Goal: Task Accomplishment & Management: Use online tool/utility

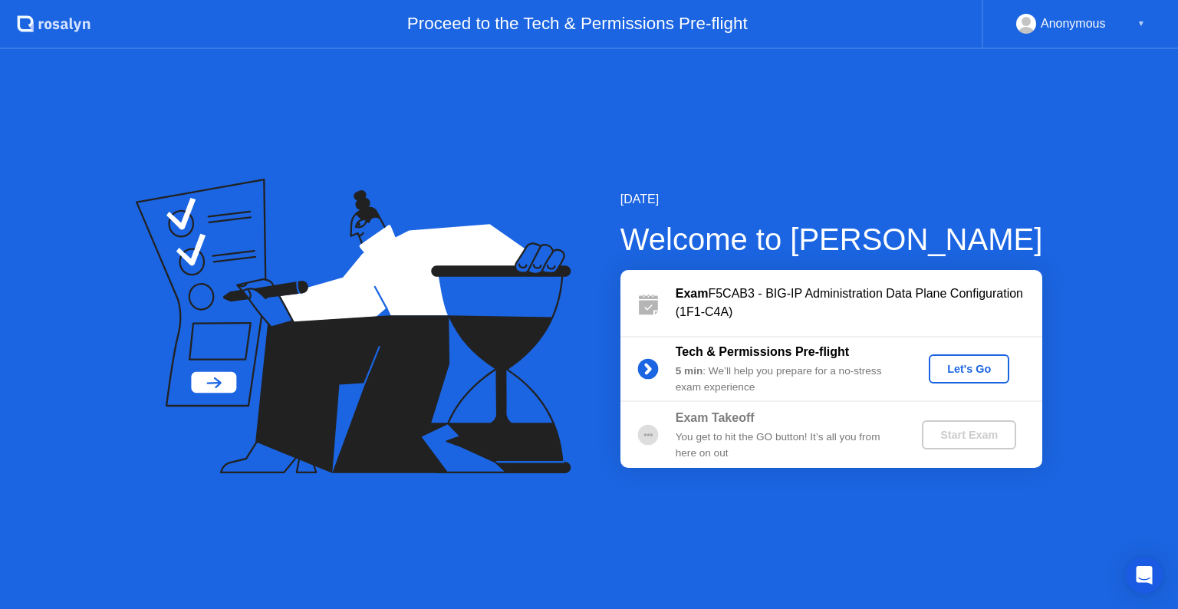
click at [980, 377] on button "Let's Go" at bounding box center [969, 368] width 81 height 29
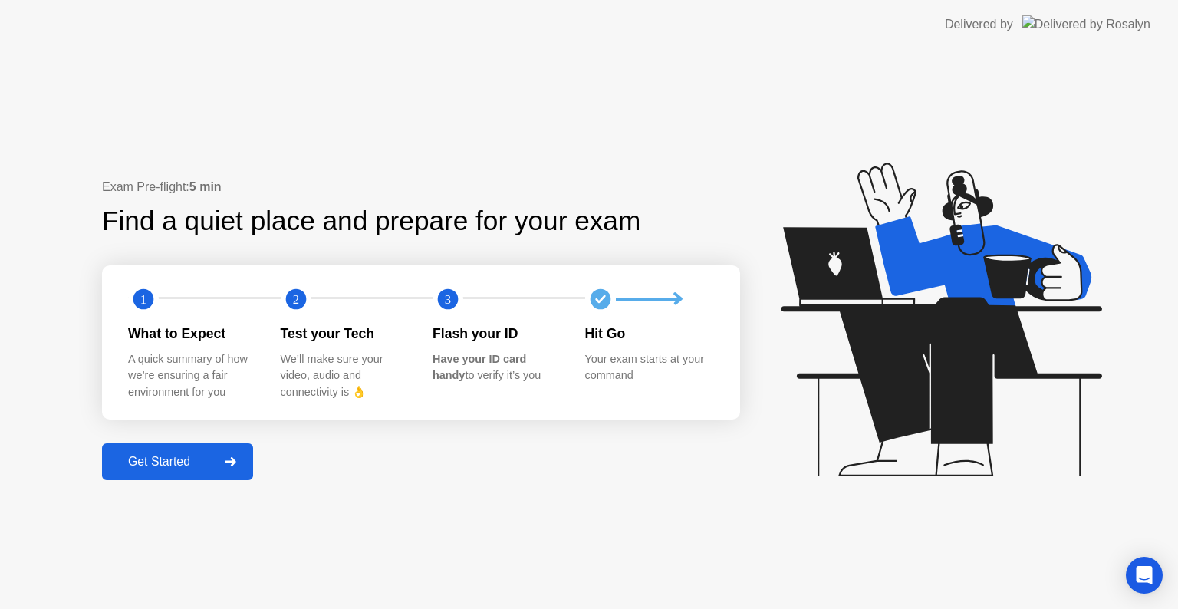
click at [161, 459] on div "Get Started" at bounding box center [159, 462] width 105 height 14
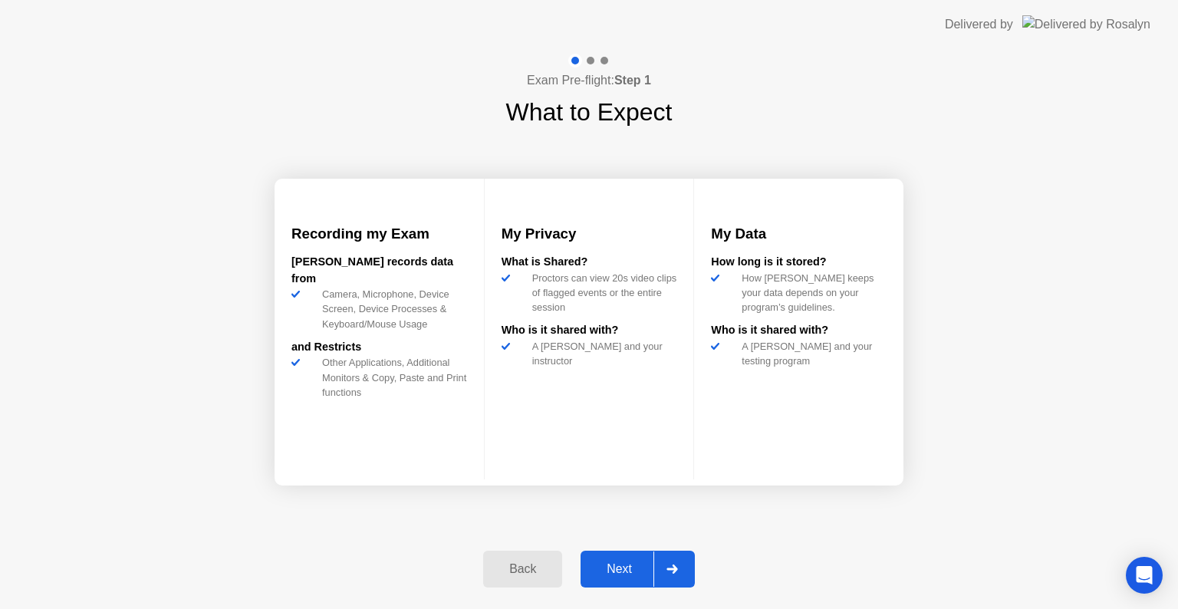
click at [643, 571] on div "Next" at bounding box center [619, 569] width 68 height 14
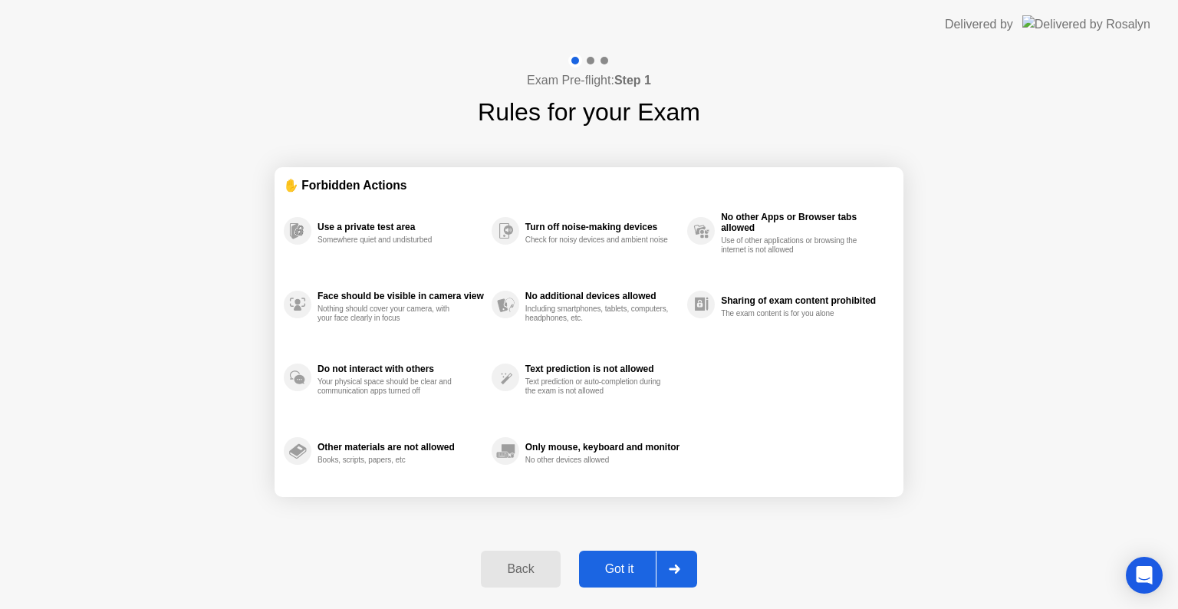
click at [643, 571] on div "Got it" at bounding box center [620, 569] width 72 height 14
select select "**********"
select select "*******"
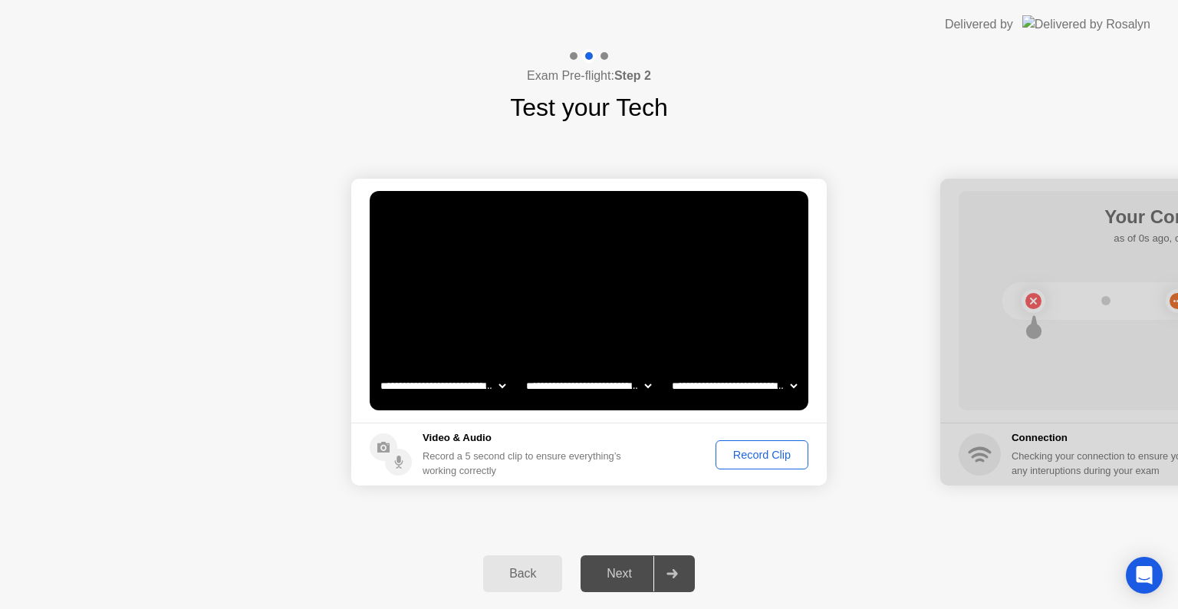
click at [758, 451] on div "Record Clip" at bounding box center [762, 455] width 82 height 12
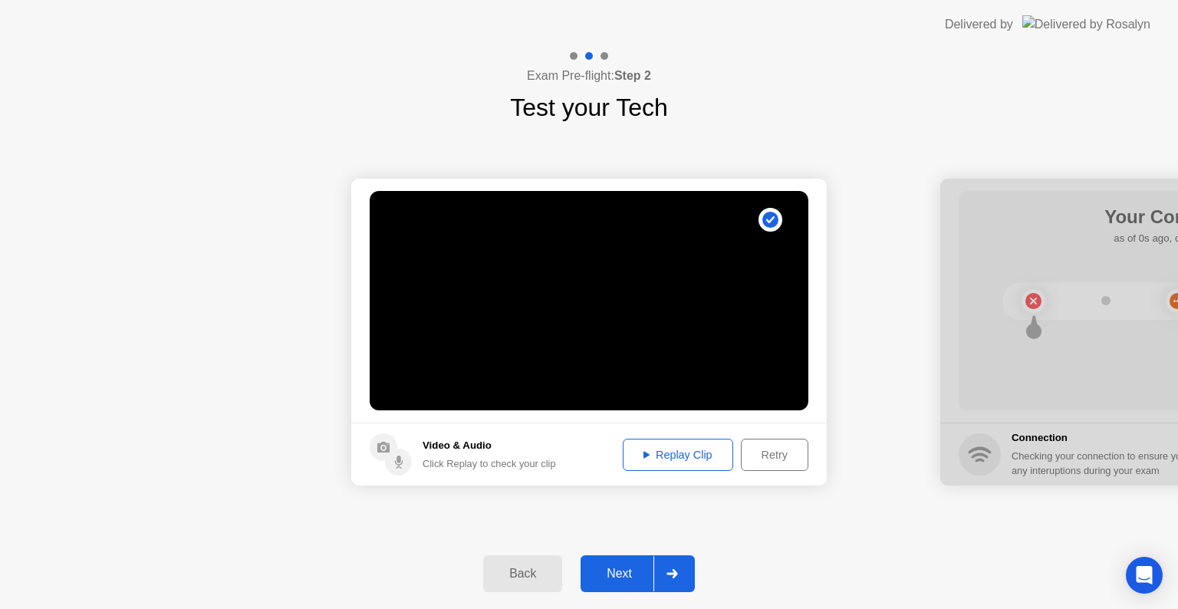
click at [767, 459] on div "Retry" at bounding box center [774, 455] width 57 height 12
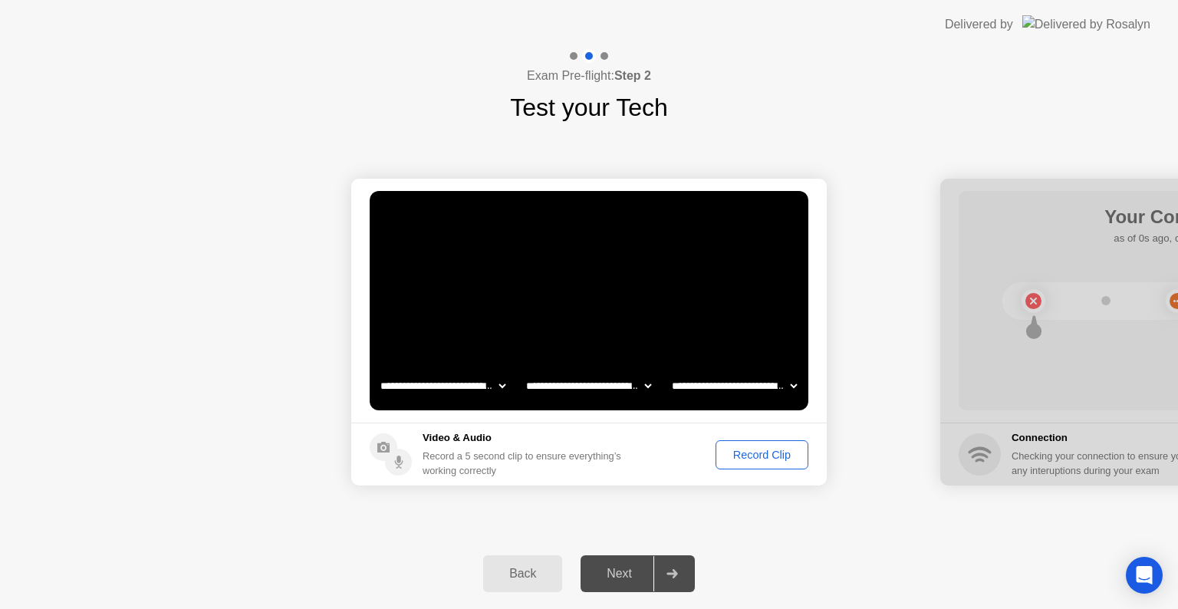
click at [771, 453] on div "Record Clip" at bounding box center [762, 455] width 82 height 12
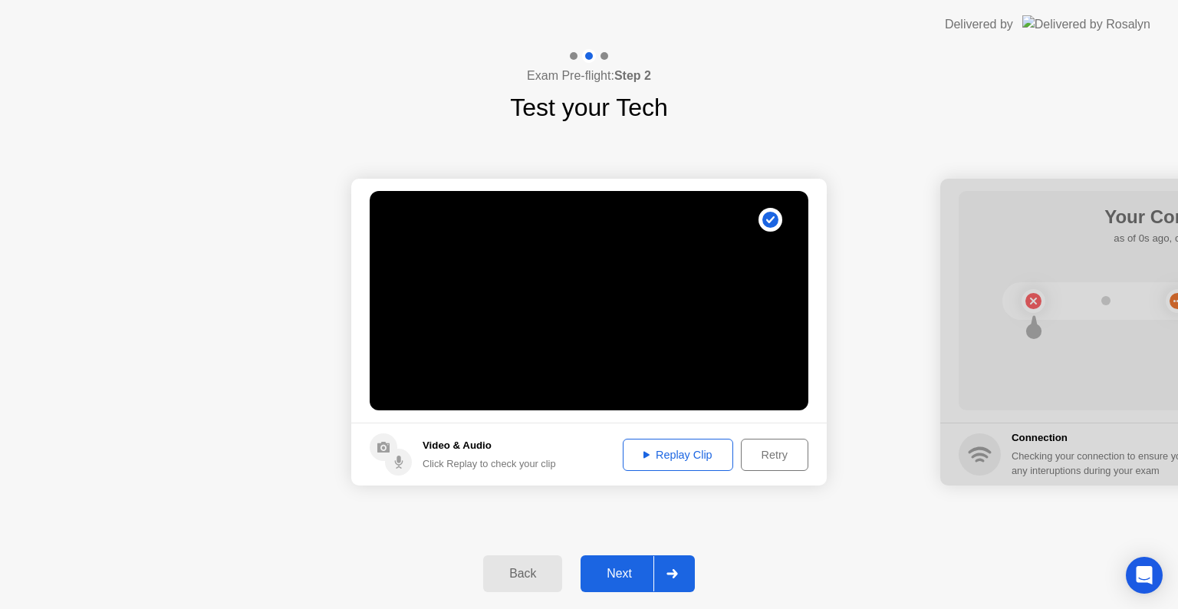
click at [627, 570] on div "Next" at bounding box center [619, 574] width 68 height 14
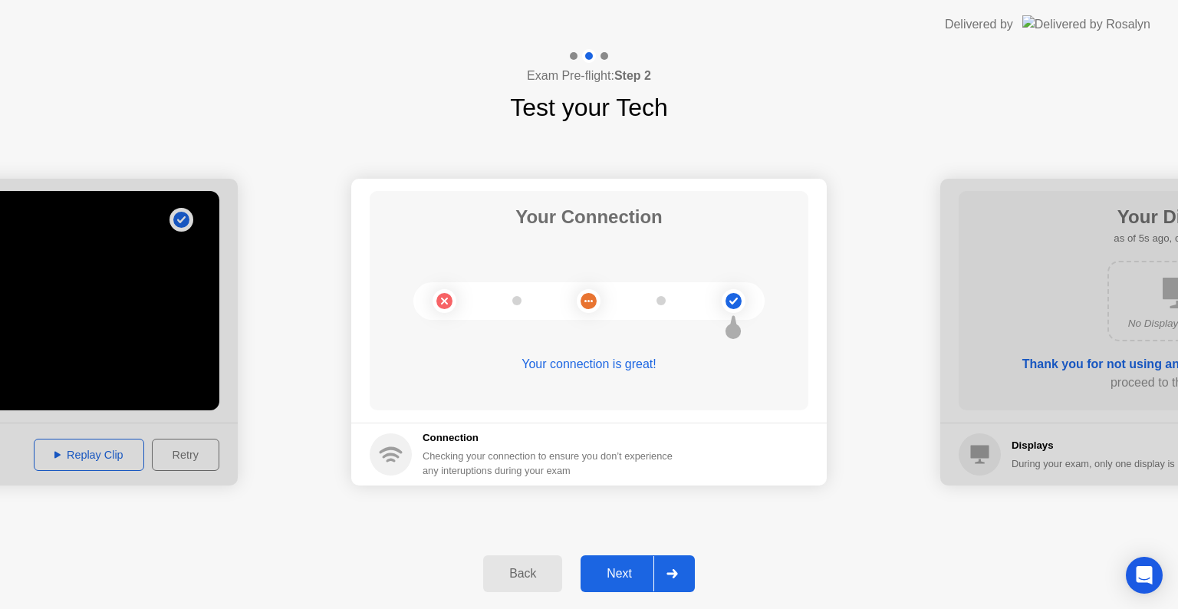
click at [618, 569] on div "Next" at bounding box center [619, 574] width 68 height 14
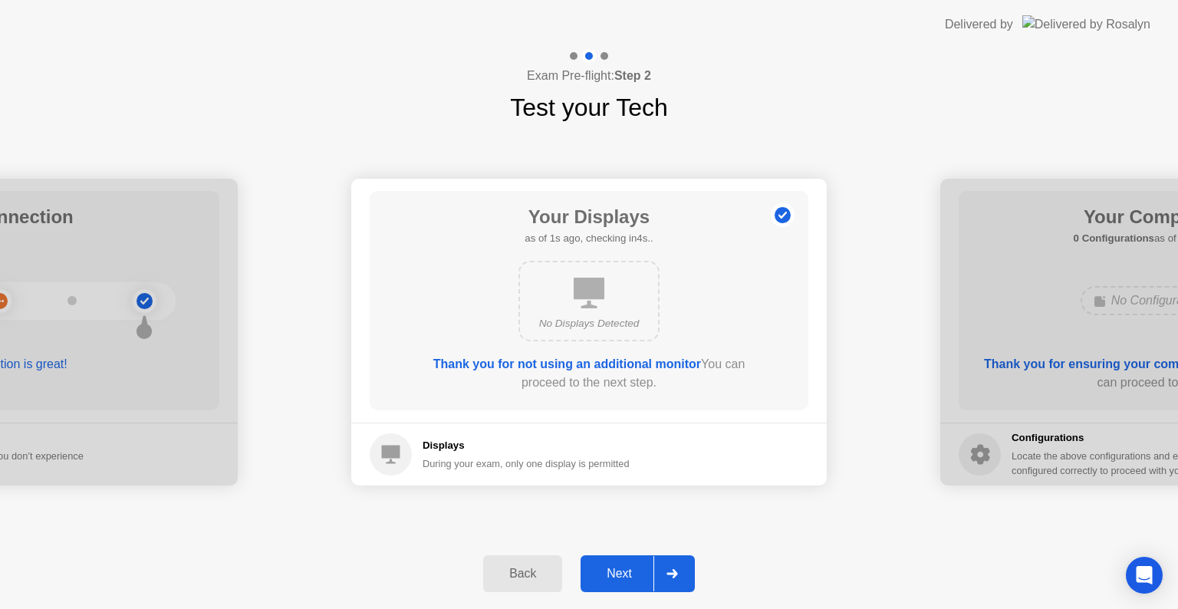
drag, startPoint x: 618, startPoint y: 569, endPoint x: 465, endPoint y: 587, distance: 153.6
click at [439, 607] on div "Back Next" at bounding box center [589, 573] width 1178 height 71
click at [662, 579] on div at bounding box center [671, 573] width 37 height 35
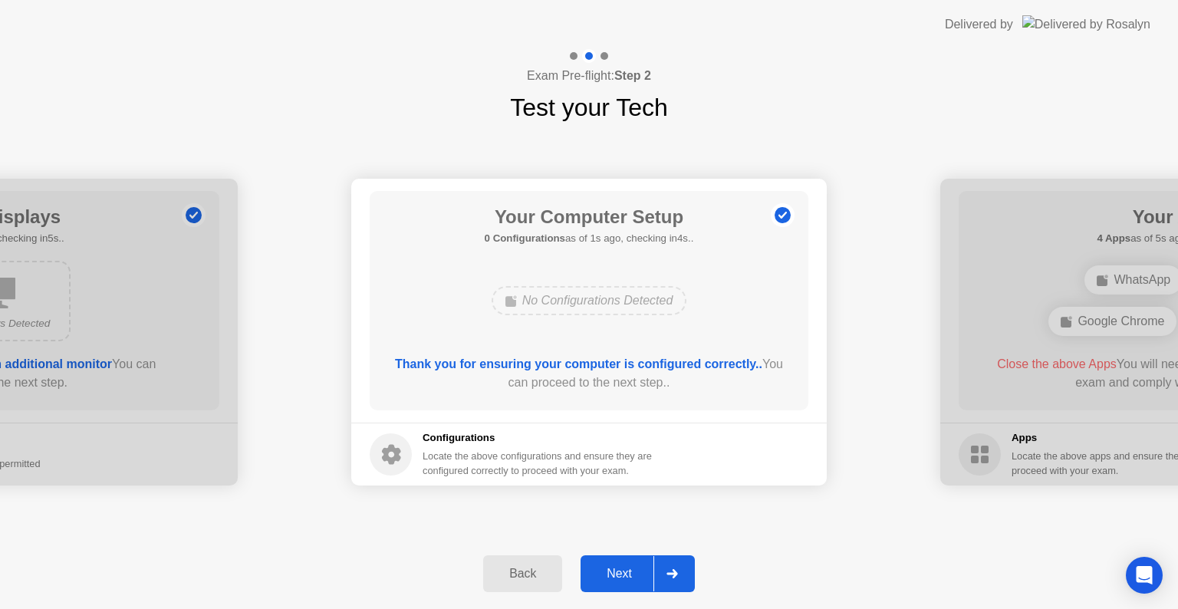
click at [665, 577] on div at bounding box center [671, 573] width 37 height 35
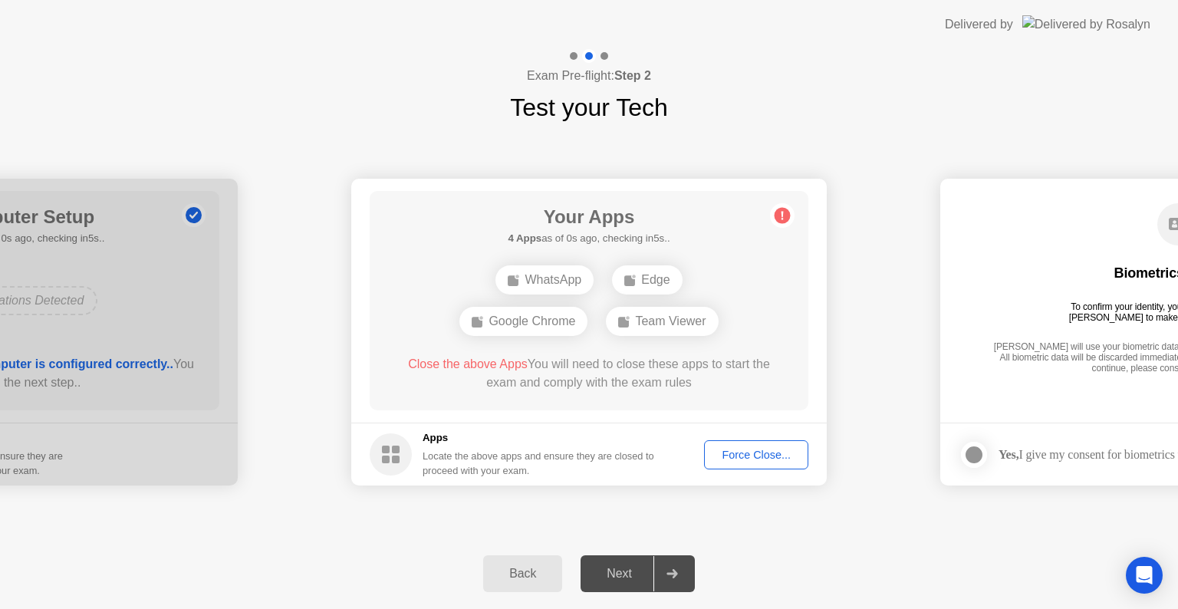
click at [739, 449] on div "Force Close..." at bounding box center [756, 455] width 94 height 12
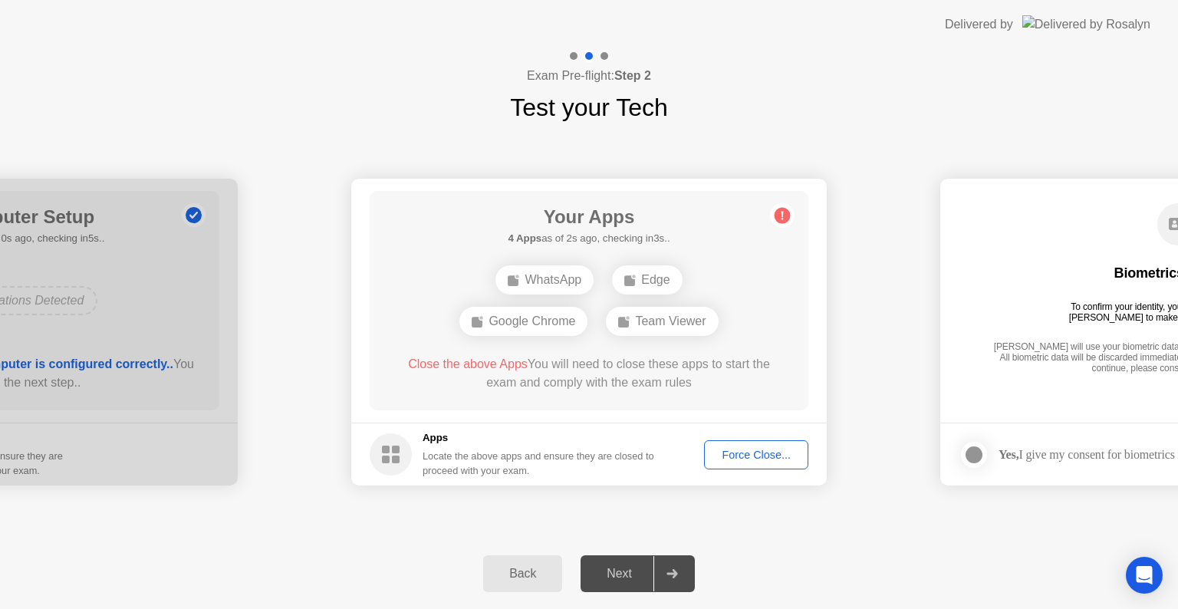
click at [645, 416] on main "Your Apps 4 Apps as of 2s ago, checking in3s.. WhatsApp Edge Google Chrome Team…" at bounding box center [588, 301] width 475 height 244
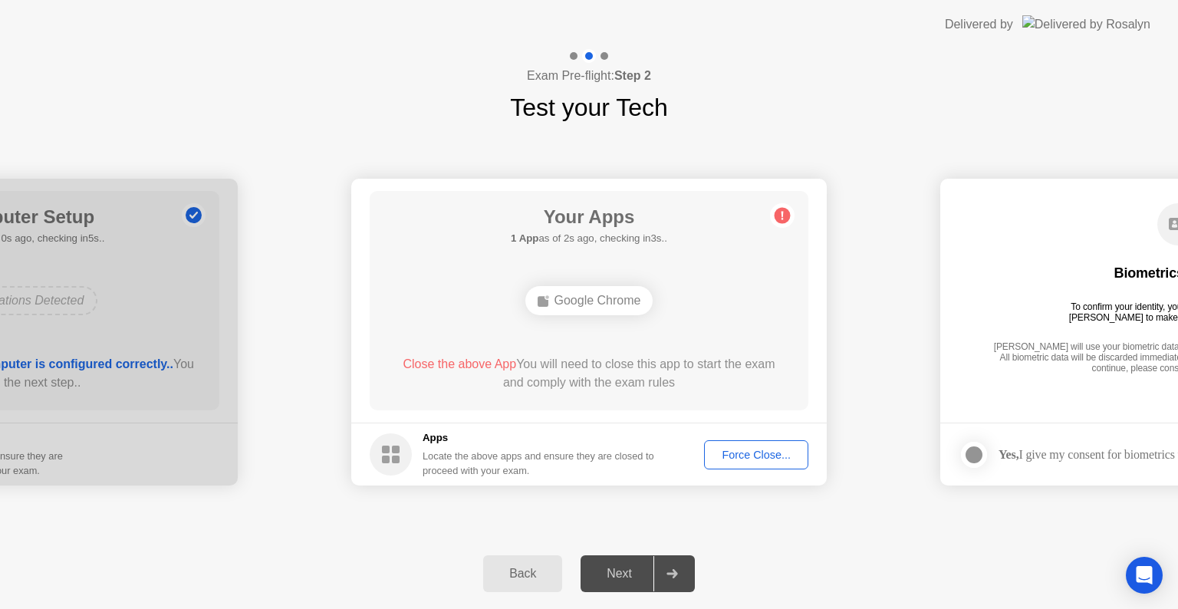
click at [804, 468] on button "Force Close..." at bounding box center [756, 454] width 104 height 29
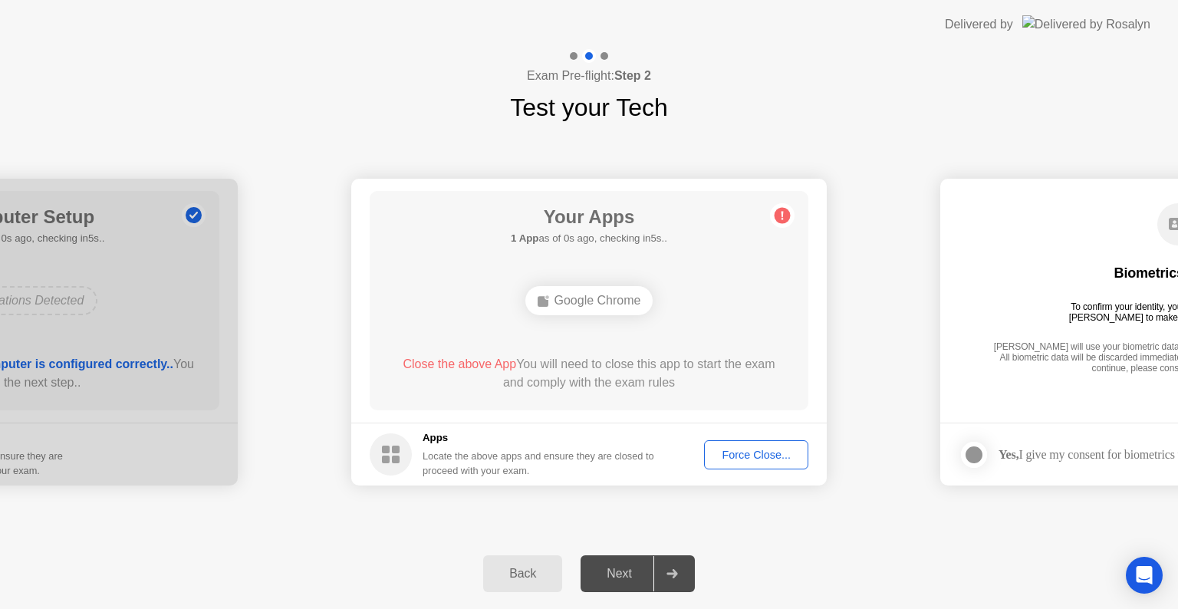
click at [751, 455] on div "Force Close..." at bounding box center [756, 455] width 94 height 12
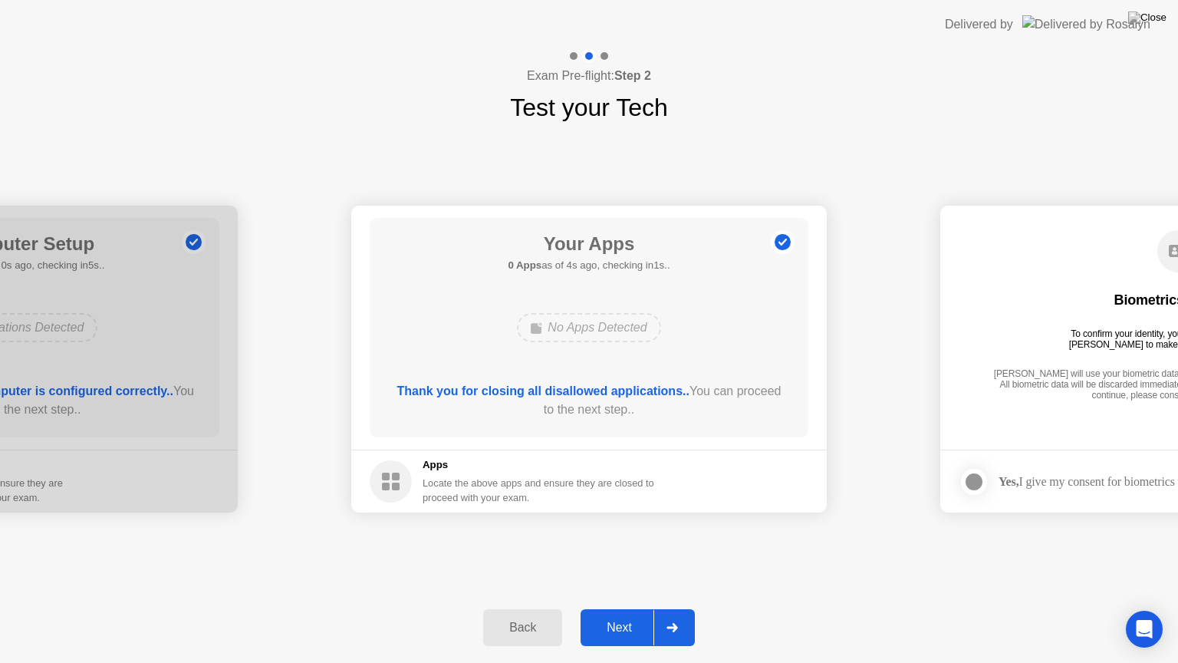
click at [666, 608] on div at bounding box center [671, 627] width 37 height 35
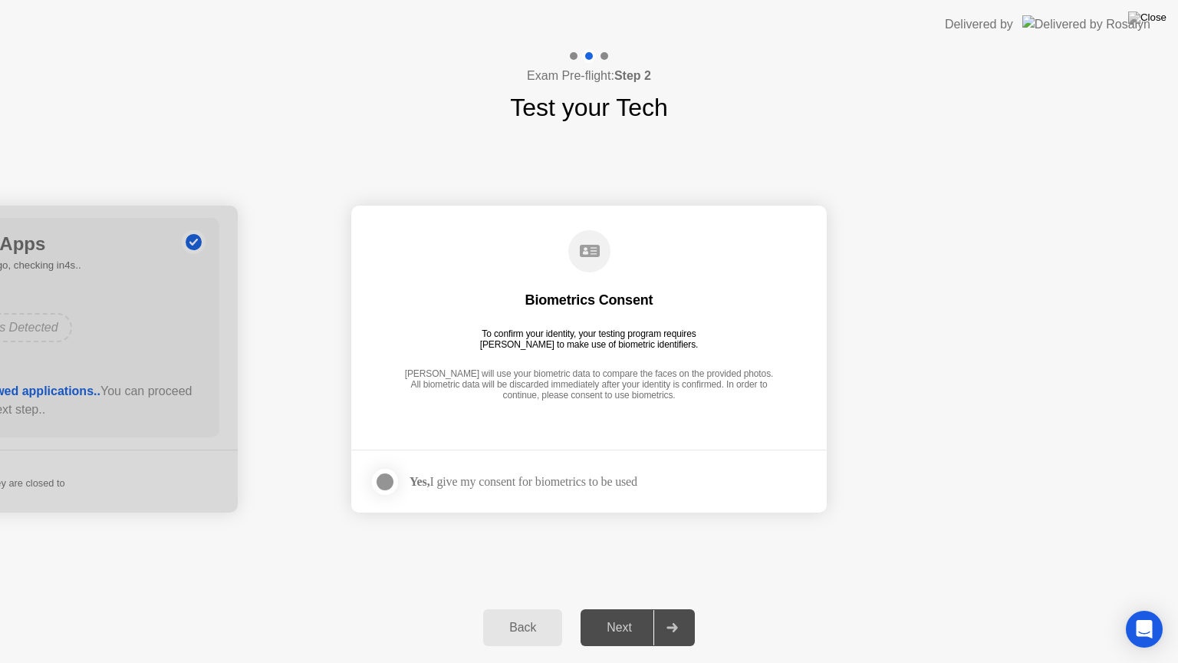
click at [382, 483] on div at bounding box center [385, 481] width 18 height 18
click at [667, 608] on icon at bounding box center [672, 627] width 12 height 9
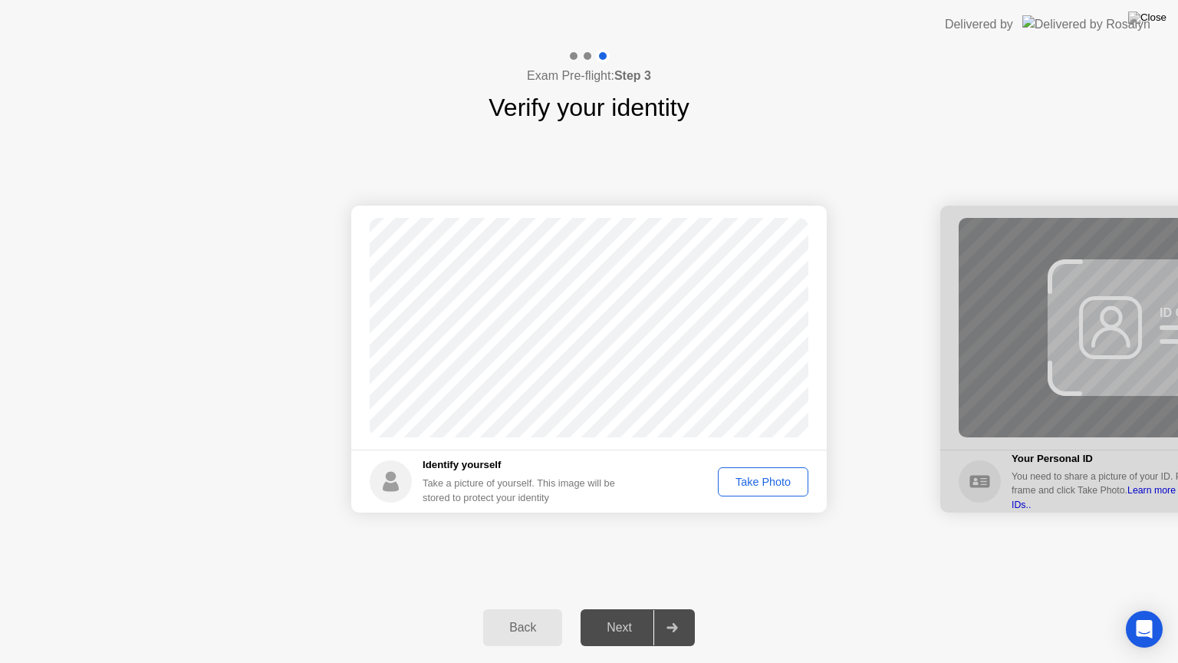
click at [781, 488] on div "Take Photo" at bounding box center [763, 481] width 80 height 12
click at [781, 488] on div "Retake" at bounding box center [773, 481] width 60 height 12
click at [781, 488] on div "Take Photo" at bounding box center [763, 481] width 80 height 12
click at [675, 608] on div at bounding box center [671, 627] width 37 height 35
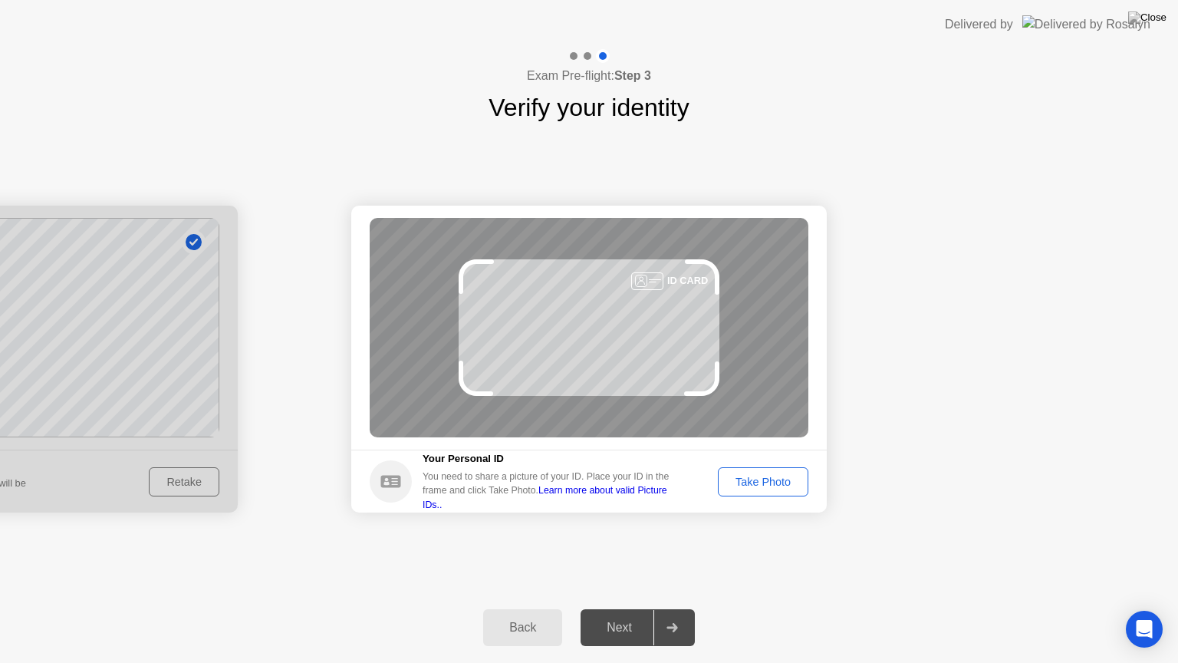
click at [764, 477] on div "Take Photo" at bounding box center [763, 481] width 80 height 12
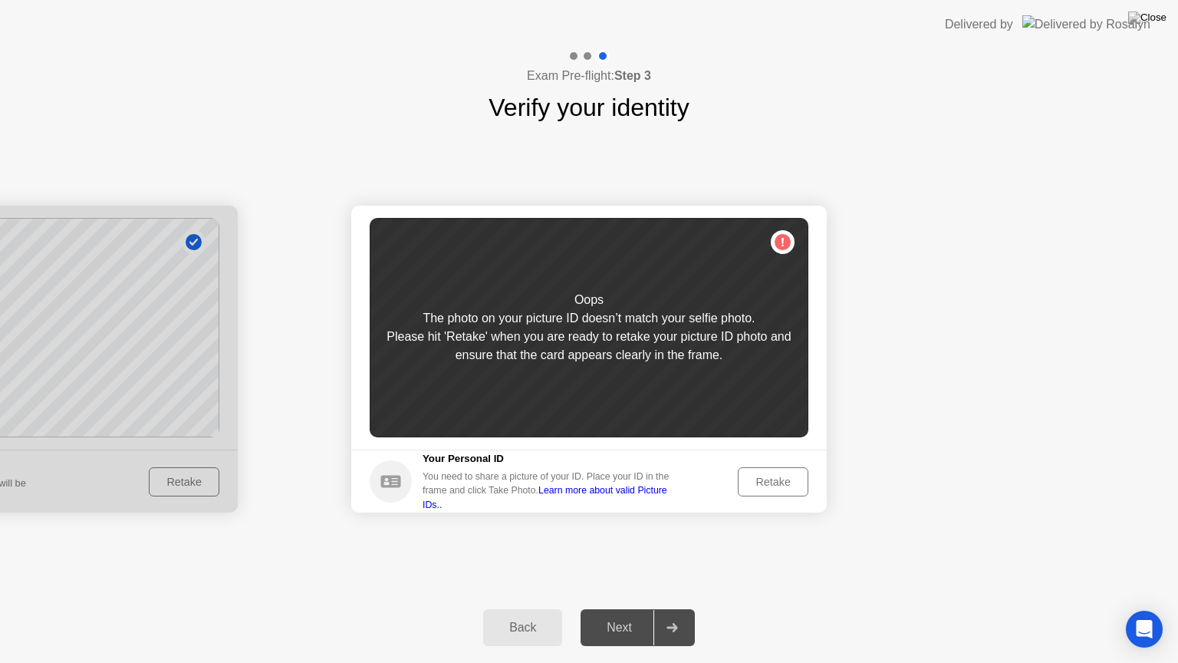
click at [770, 485] on div "Retake" at bounding box center [773, 481] width 60 height 12
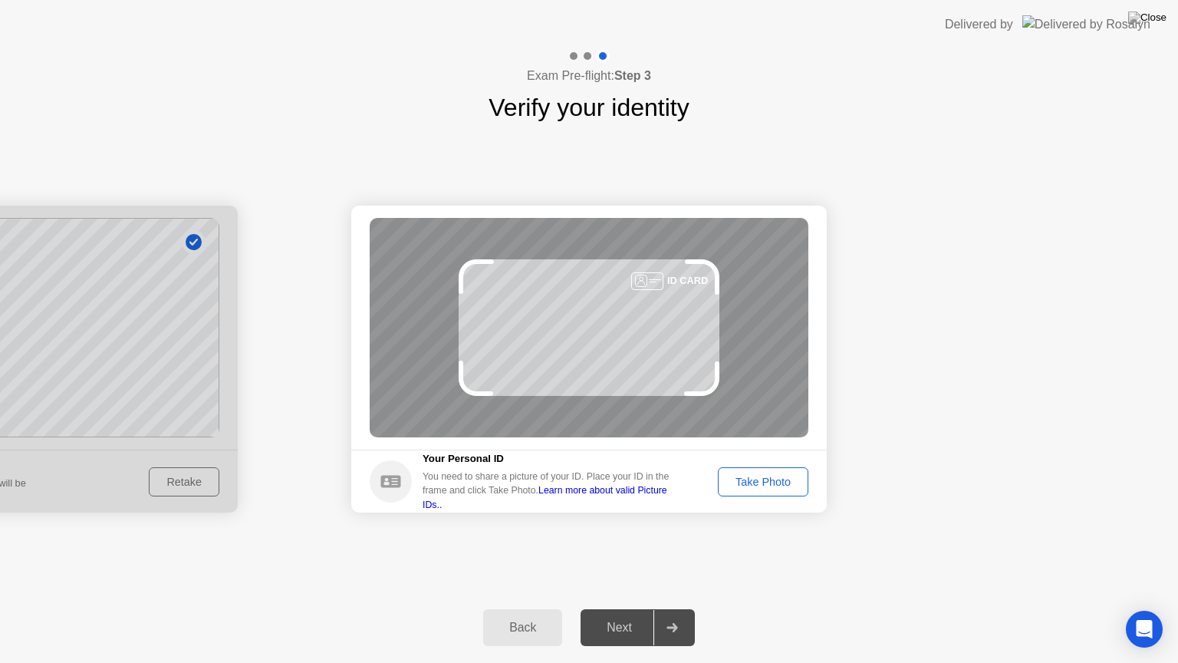
click at [770, 485] on div "Take Photo" at bounding box center [763, 481] width 80 height 12
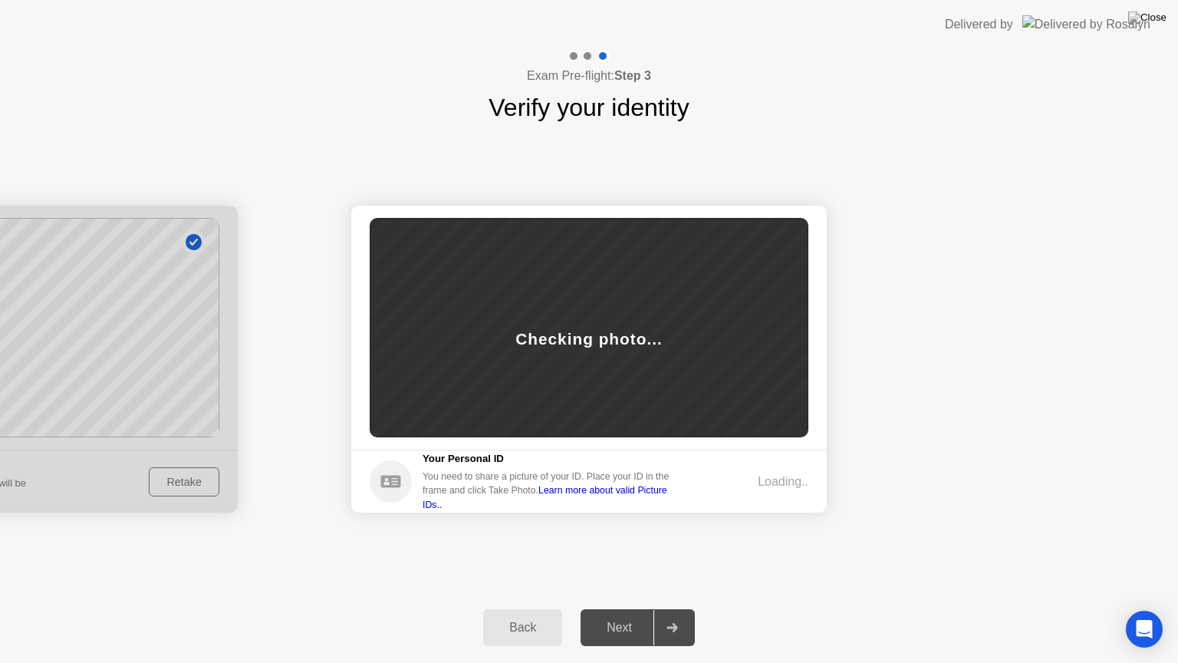
click at [770, 485] on div "Loading.." at bounding box center [783, 481] width 51 height 18
click at [665, 608] on div at bounding box center [671, 627] width 37 height 35
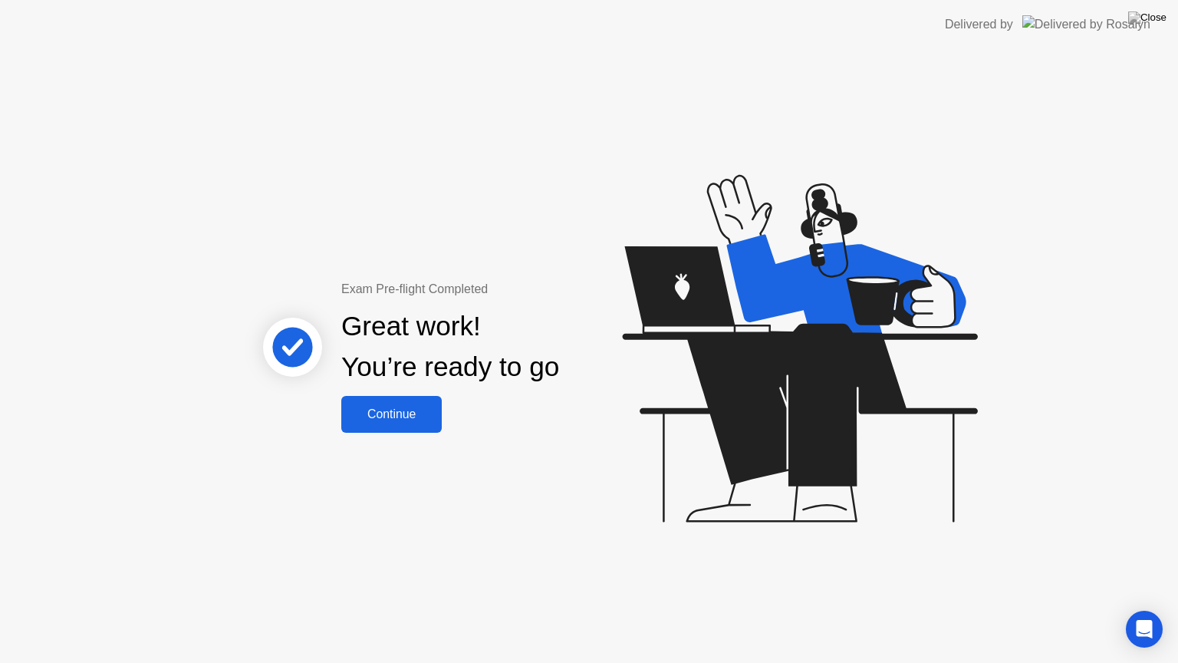
click at [420, 421] on div "Continue" at bounding box center [391, 414] width 91 height 14
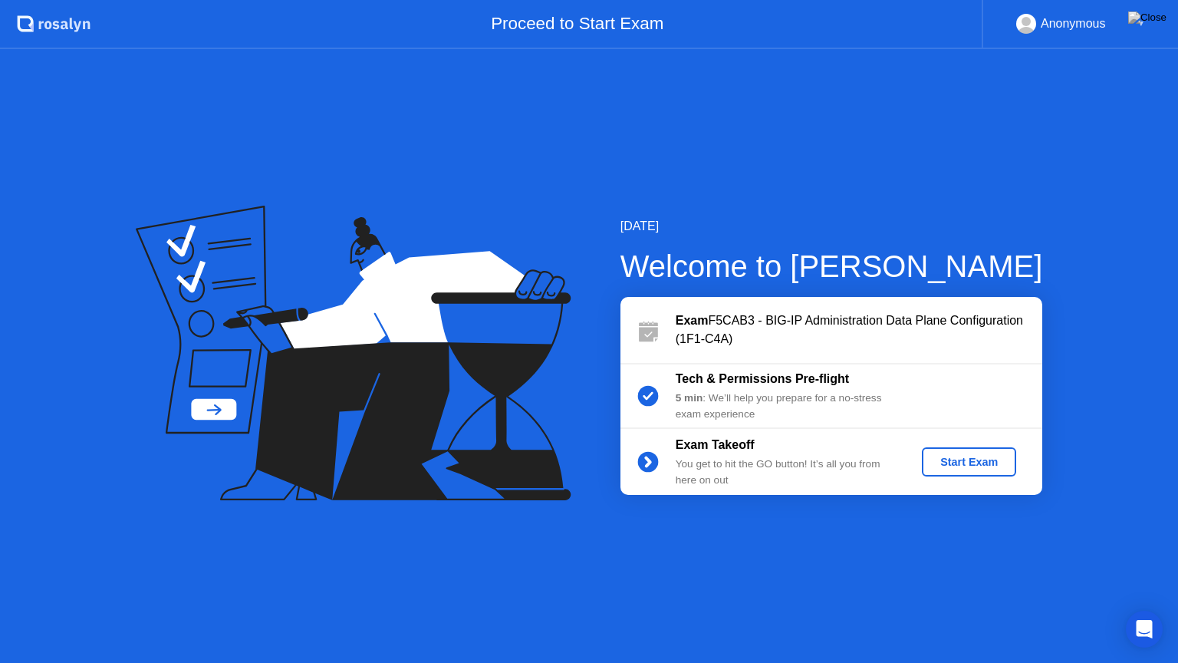
click at [989, 463] on div "Start Exam" at bounding box center [969, 461] width 82 height 12
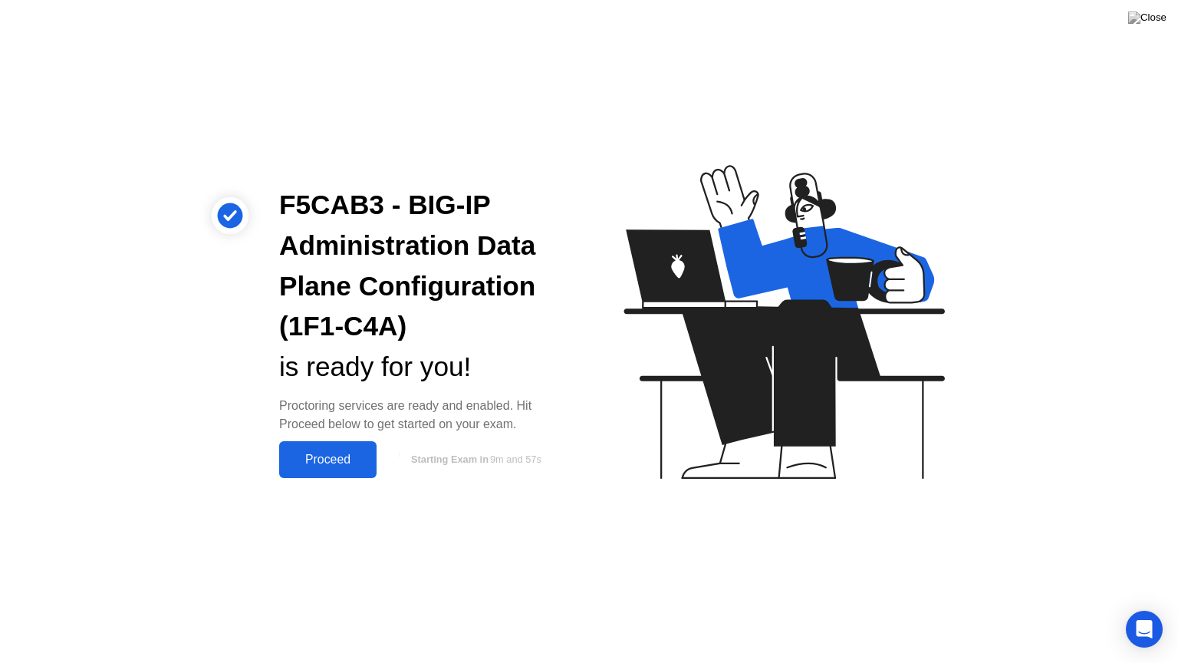
click at [319, 457] on div "Proceed" at bounding box center [328, 459] width 88 height 14
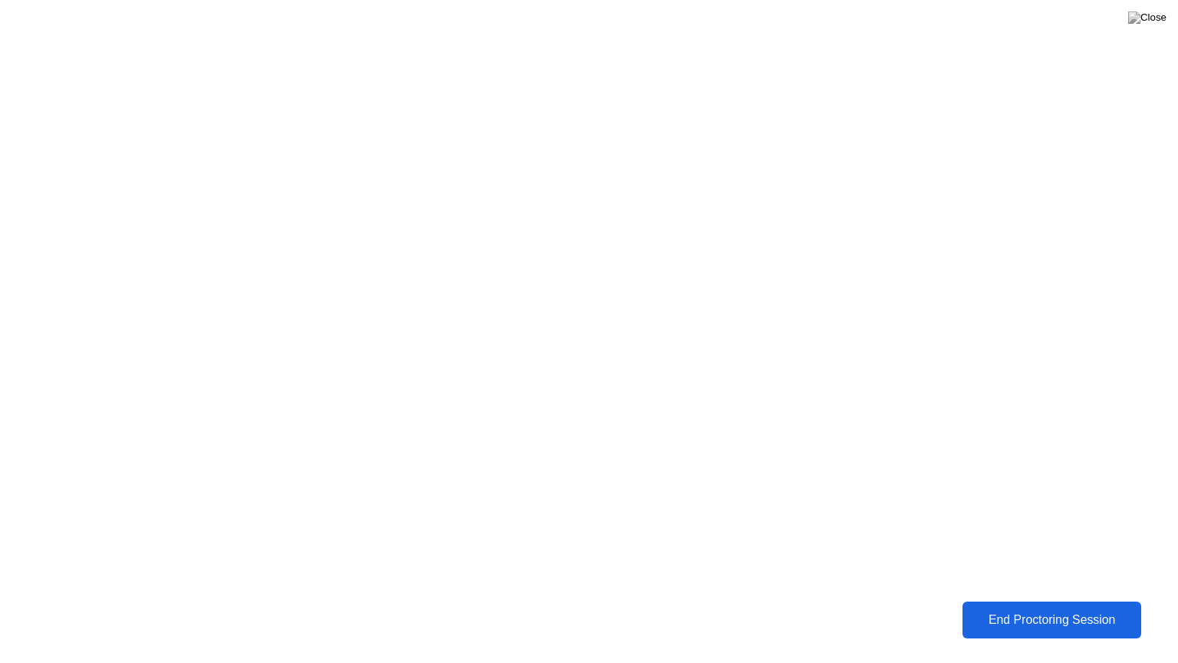
click at [1058, 608] on div "End Proctoring Session" at bounding box center [1052, 620] width 170 height 14
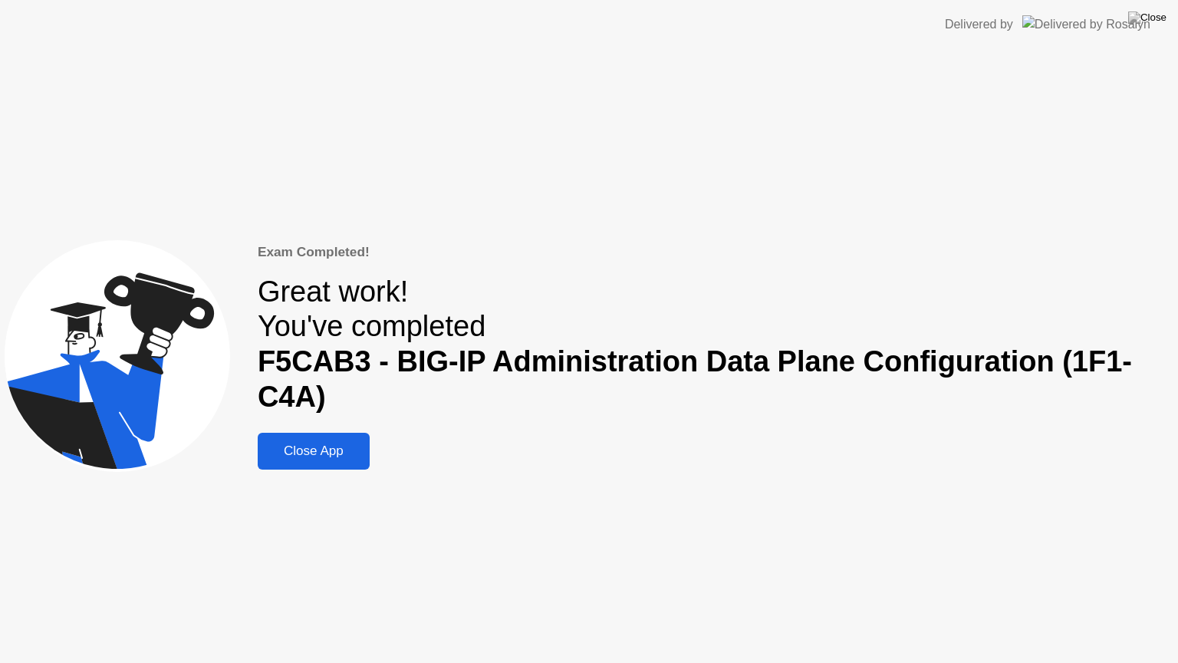
click at [1156, 10] on button at bounding box center [1147, 18] width 46 height 20
